Goal: Task Accomplishment & Management: Manage account settings

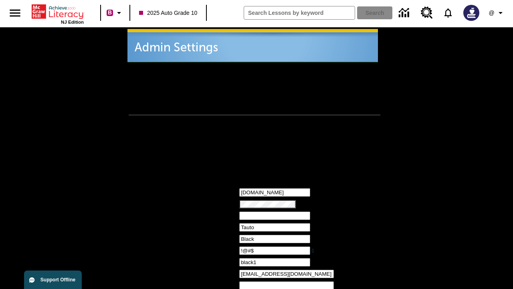
type input "!@#$"
click at [497, 13] on icon "Profile/Settings" at bounding box center [501, 13] width 10 height 10
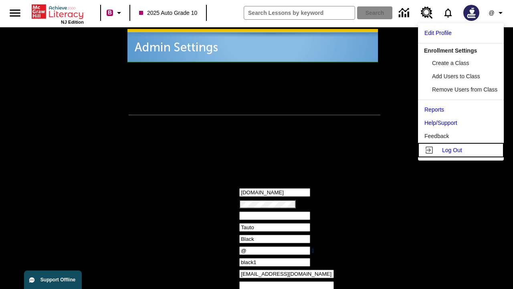
click at [463, 150] on span "Log Out" at bounding box center [452, 150] width 20 height 6
